Goal: Find specific page/section: Find specific page/section

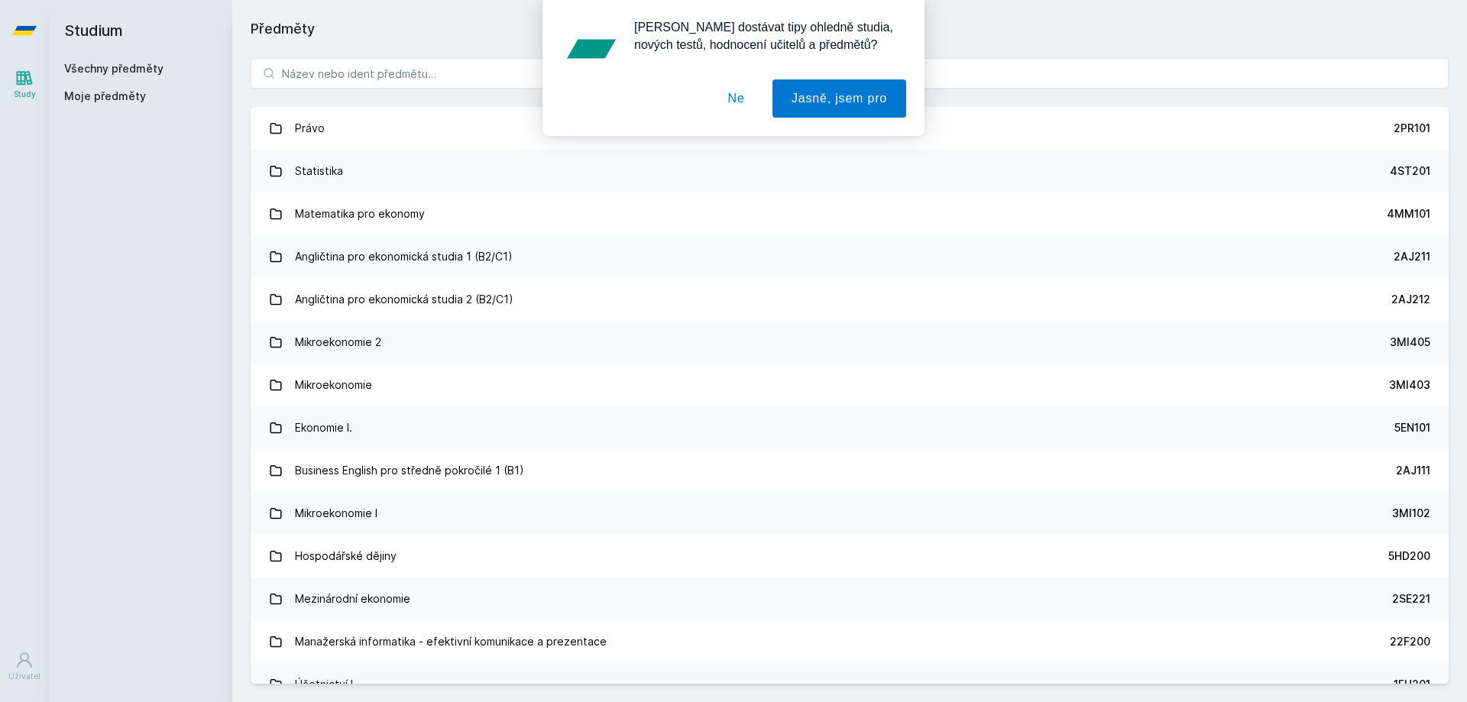
click at [435, 66] on div "[PERSON_NAME] dostávat tipy ohledně studia, nových testů, hodnocení učitelů a p…" at bounding box center [733, 68] width 1467 height 136
click at [736, 88] on button "Ne" at bounding box center [736, 98] width 55 height 38
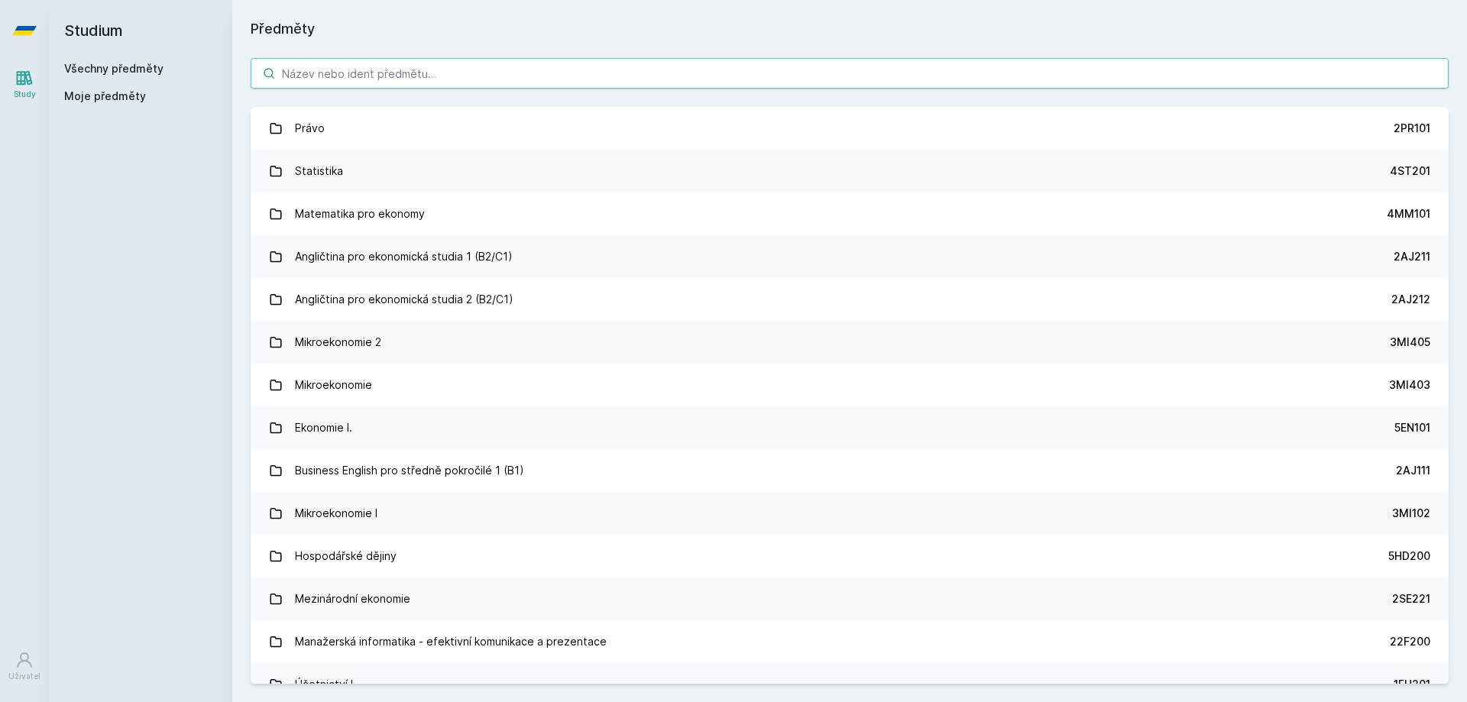
click at [615, 70] on input "search" at bounding box center [850, 73] width 1198 height 31
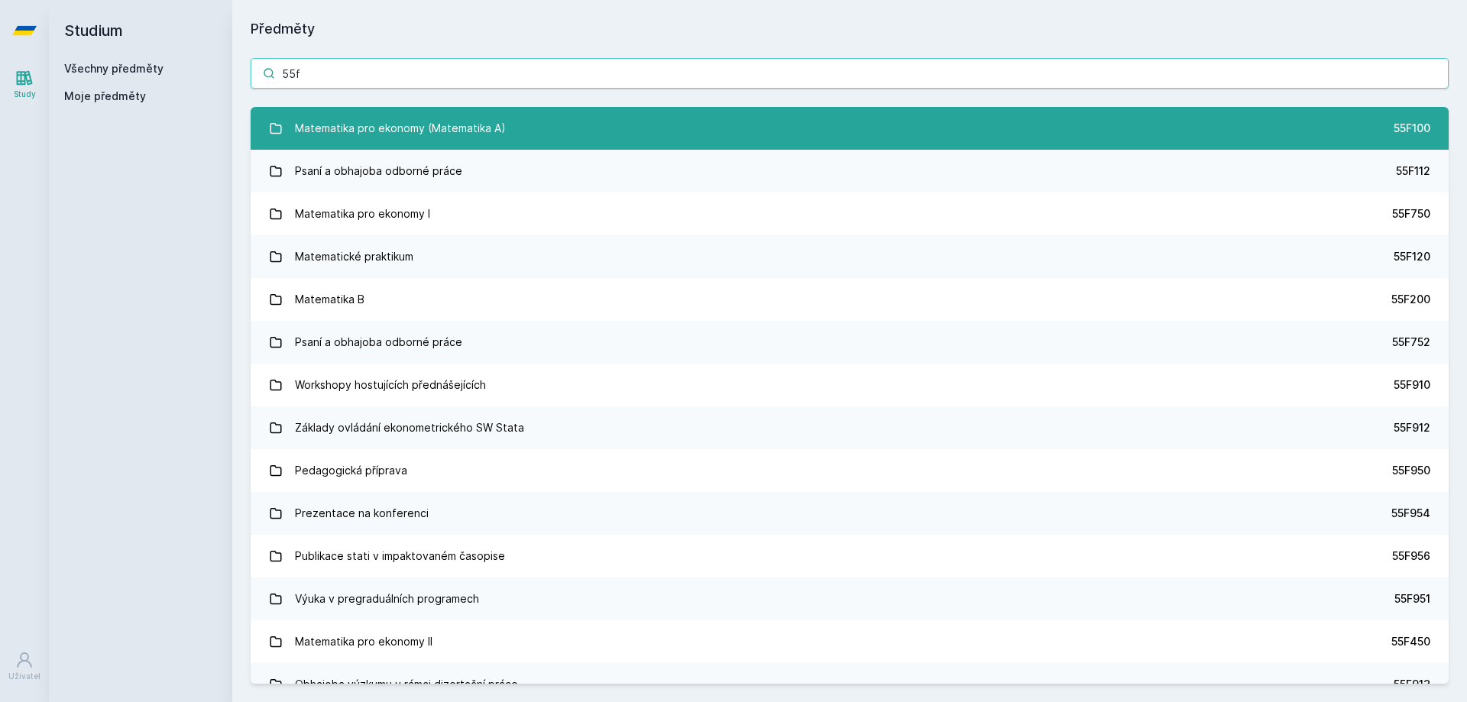
type input "55f"
click at [626, 131] on link "Matematika pro ekonomy (Matematika A) 55F100" at bounding box center [850, 128] width 1198 height 43
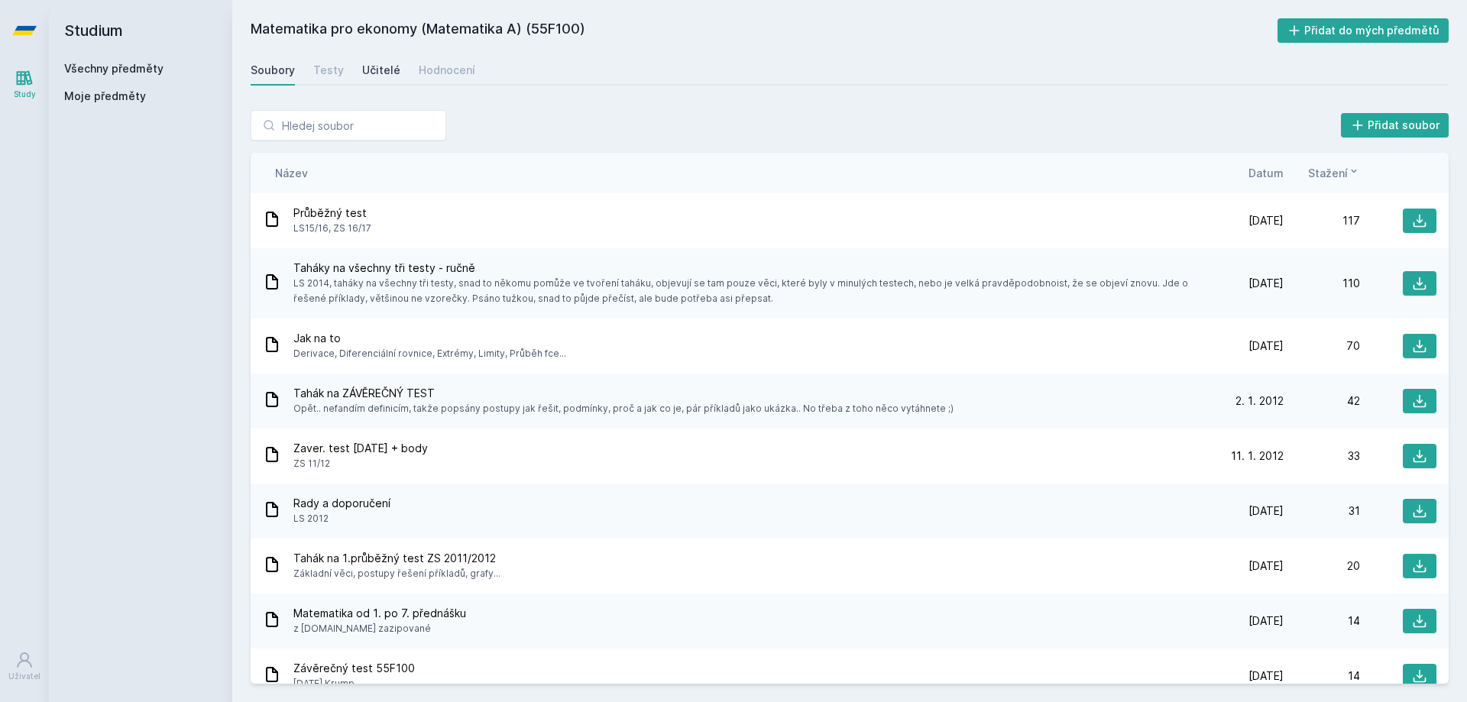
click at [387, 69] on div "Učitelé" at bounding box center [381, 70] width 38 height 15
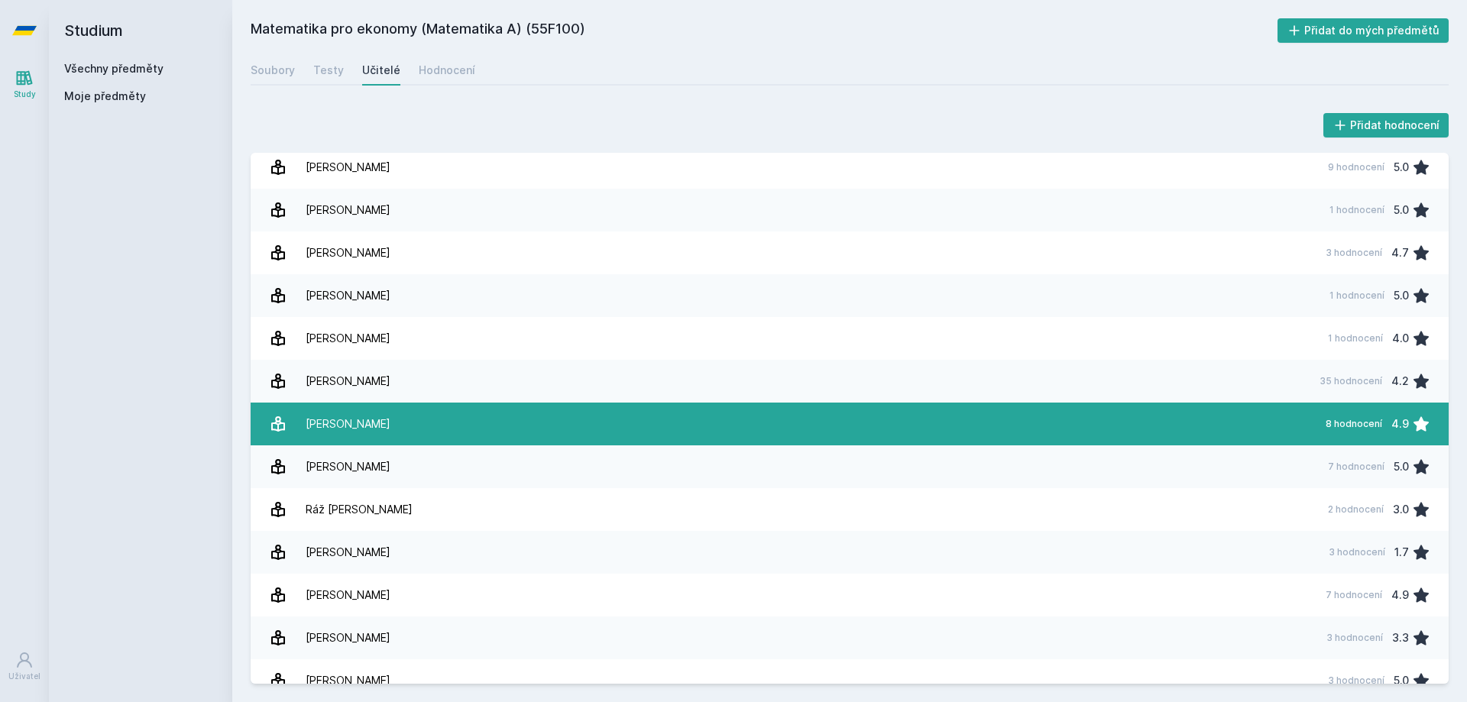
scroll to position [282, 0]
